Goal: Information Seeking & Learning: Find specific page/section

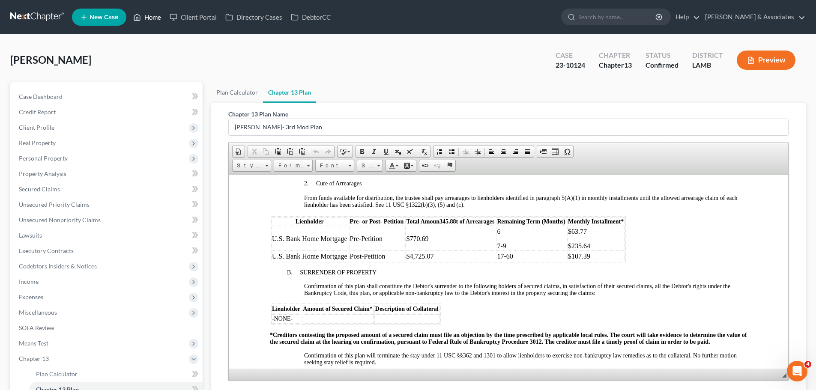
click at [146, 17] on link "Home" at bounding box center [147, 16] width 36 height 15
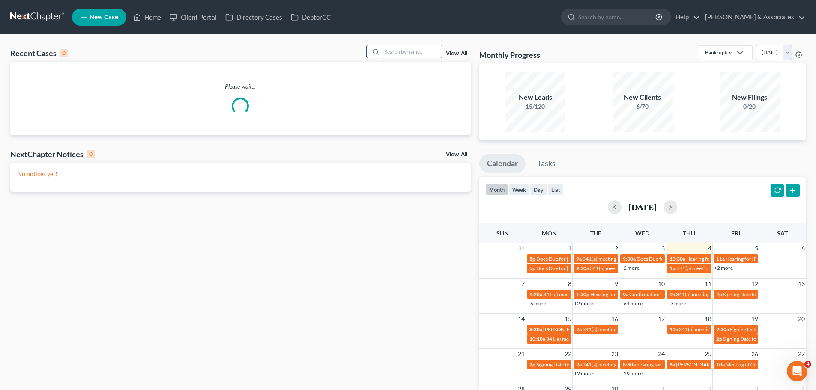
click at [396, 54] on input "search" at bounding box center [412, 51] width 60 height 12
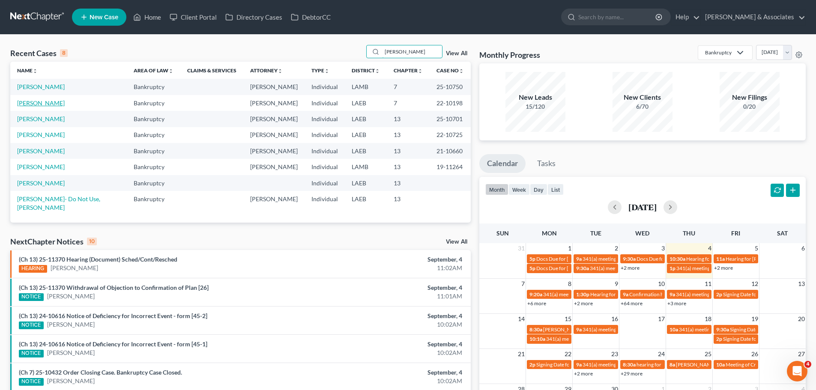
type input "[PERSON_NAME]"
click at [54, 101] on link "[PERSON_NAME]" at bounding box center [41, 102] width 48 height 7
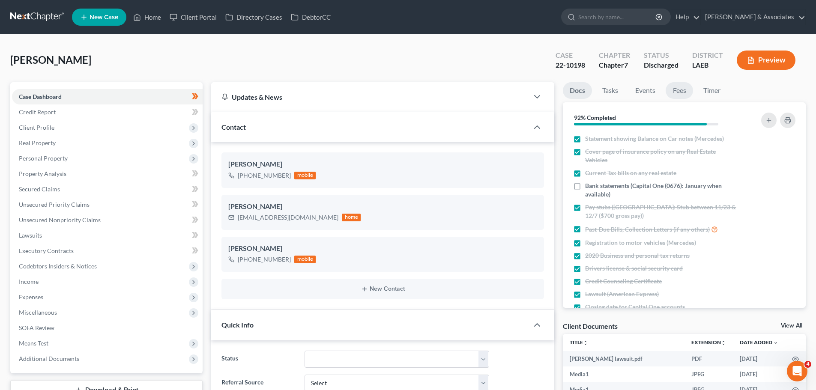
click at [681, 91] on link "Fees" at bounding box center [678, 90] width 27 height 17
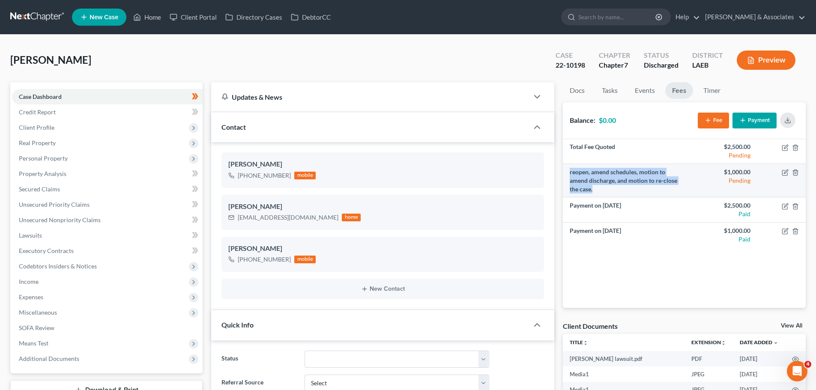
drag, startPoint x: 591, startPoint y: 192, endPoint x: 567, endPoint y: 172, distance: 31.0
click at [567, 172] on td "reopen, amend schedules, motion to amend discharge, and motion to re-close the …" at bounding box center [623, 180] width 121 height 33
copy td "reopen, amend schedules, motion to amend discharge, and motion to re-close the …"
